Goal: Check status

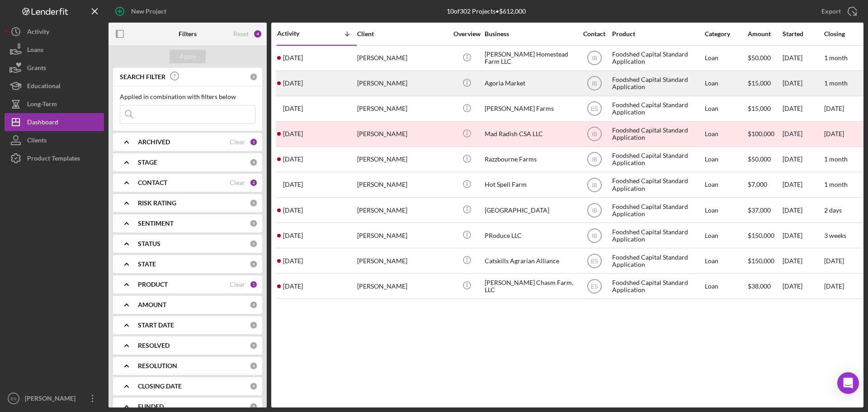
click at [524, 91] on div "Agoria Market" at bounding box center [530, 83] width 90 height 24
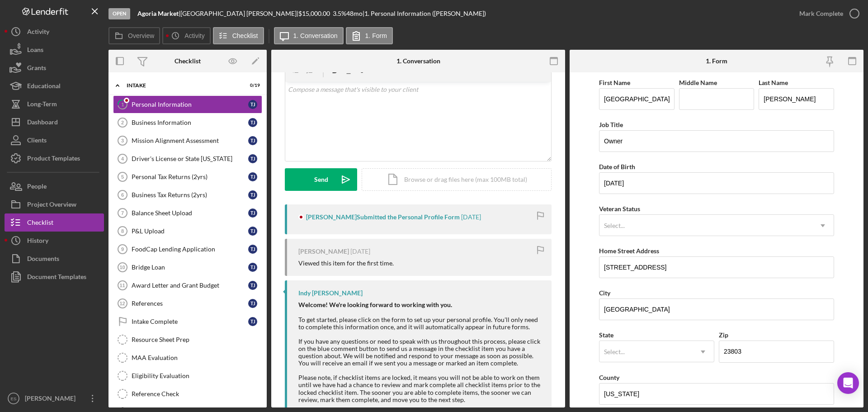
scroll to position [85, 0]
